Goal: Navigation & Orientation: Go to known website

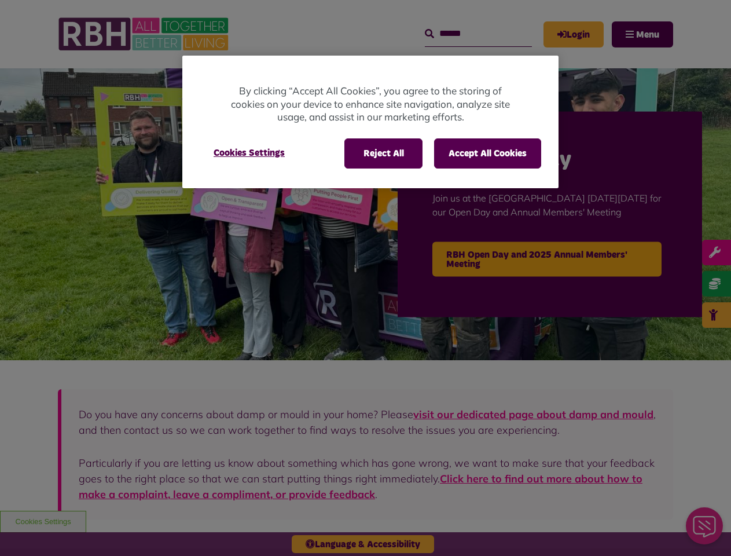
click at [365, 278] on div at bounding box center [365, 278] width 731 height 556
click at [383, 153] on button "Reject All" at bounding box center [383, 153] width 78 height 30
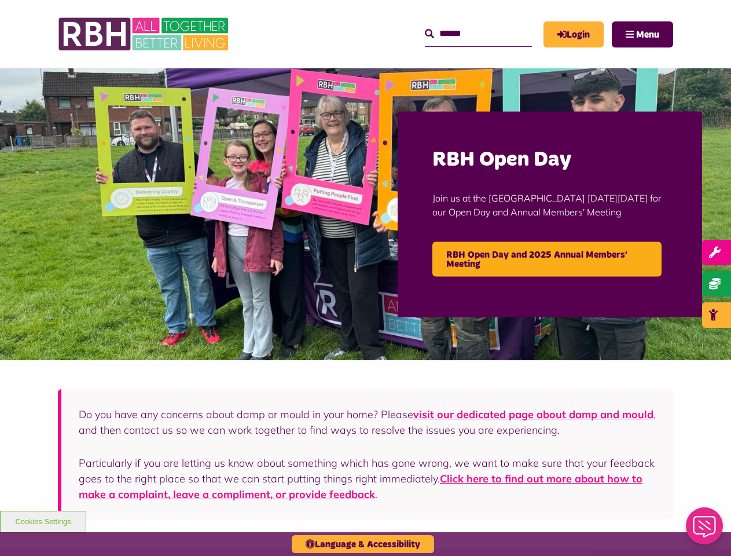
click at [487, 153] on button "Accept All Cookies" at bounding box center [487, 153] width 107 height 30
click at [249, 153] on img at bounding box center [365, 214] width 731 height 292
